Goal: Navigation & Orientation: Find specific page/section

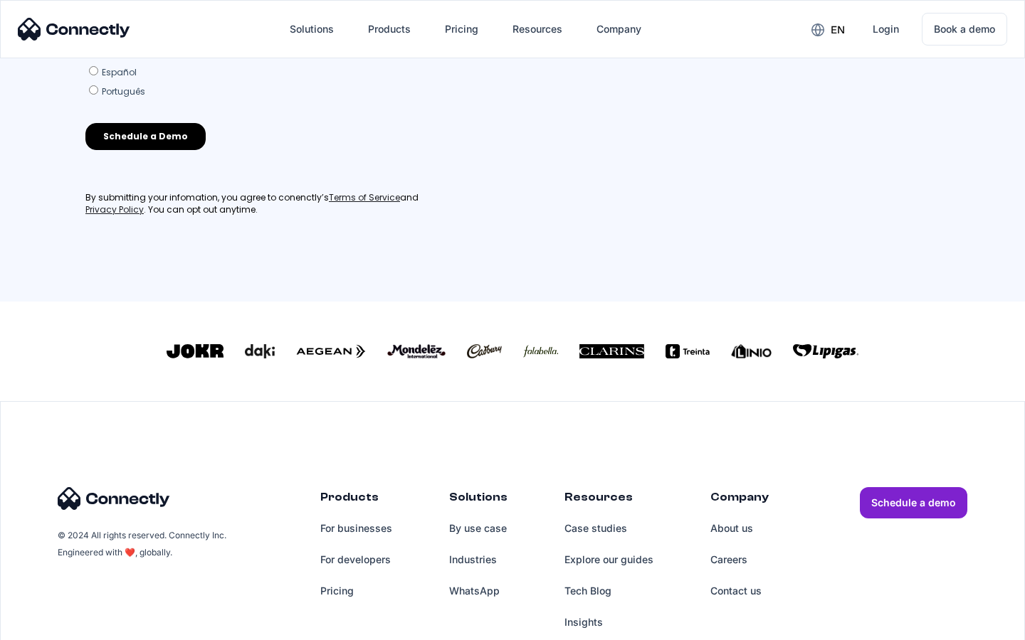
scroll to position [624, 0]
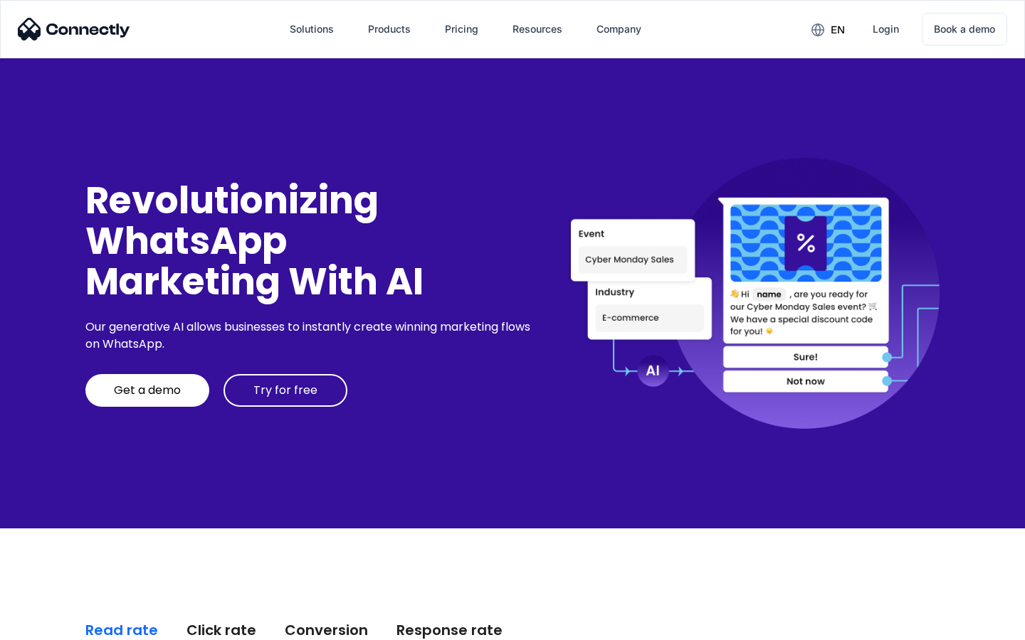
scroll to position [3623, 0]
